Goal: Task Accomplishment & Management: Manage account settings

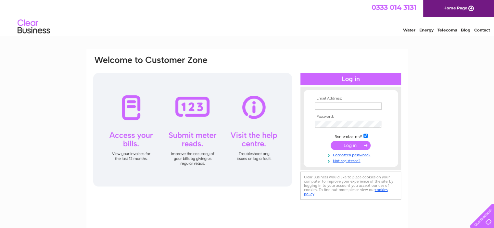
click at [321, 106] on input "text" at bounding box center [348, 106] width 67 height 7
type input "hareshdesai@hotmail.co.uk"
click at [235, 201] on div "Email Address: hareshdesai@hotmail.co.uk Password:" at bounding box center [246, 140] width 321 height 182
click at [350, 143] on input "submit" at bounding box center [350, 145] width 40 height 9
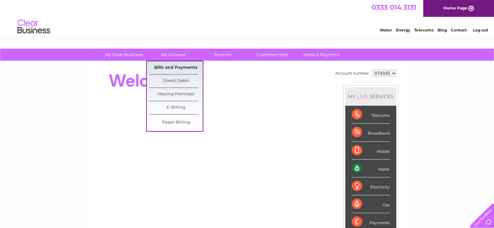
click at [175, 66] on link "Bills and Payments" at bounding box center [176, 67] width 54 height 13
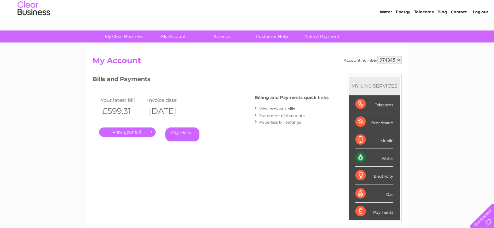
scroll to position [32, 0]
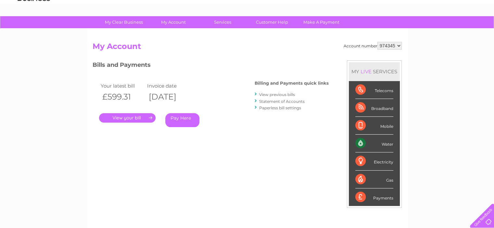
click at [122, 118] on link "." at bounding box center [127, 117] width 56 height 9
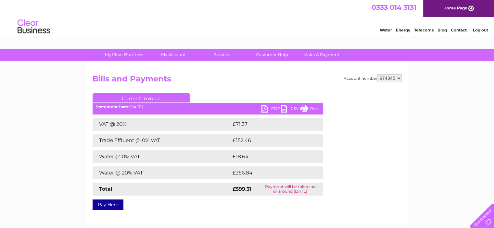
click at [265, 110] on link "PDF" at bounding box center [270, 109] width 19 height 9
